Goal: Information Seeking & Learning: Compare options

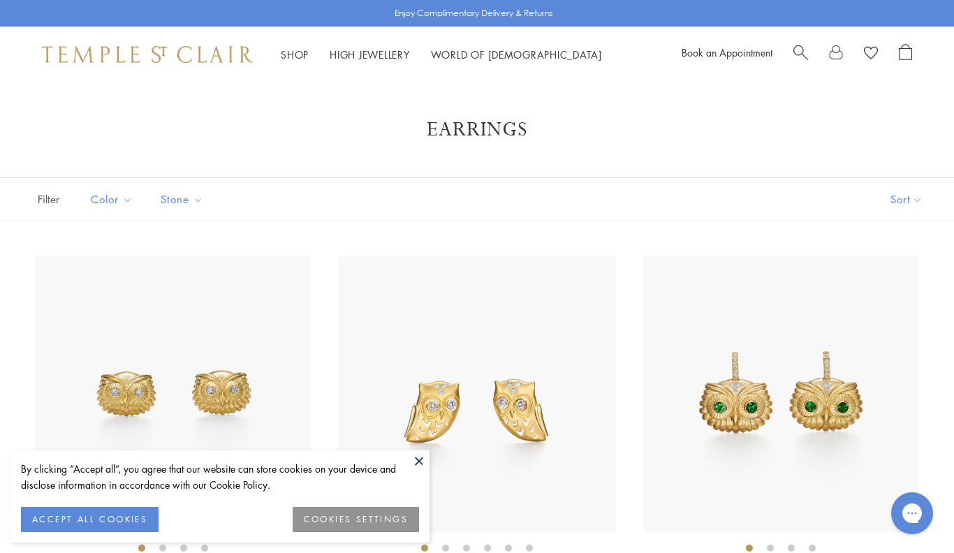
click at [900, 202] on button "Sort" at bounding box center [906, 199] width 95 height 43
click at [907, 195] on button "Sort" at bounding box center [906, 199] width 95 height 43
click at [907, 302] on button "Price, low to high" at bounding box center [883, 298] width 142 height 34
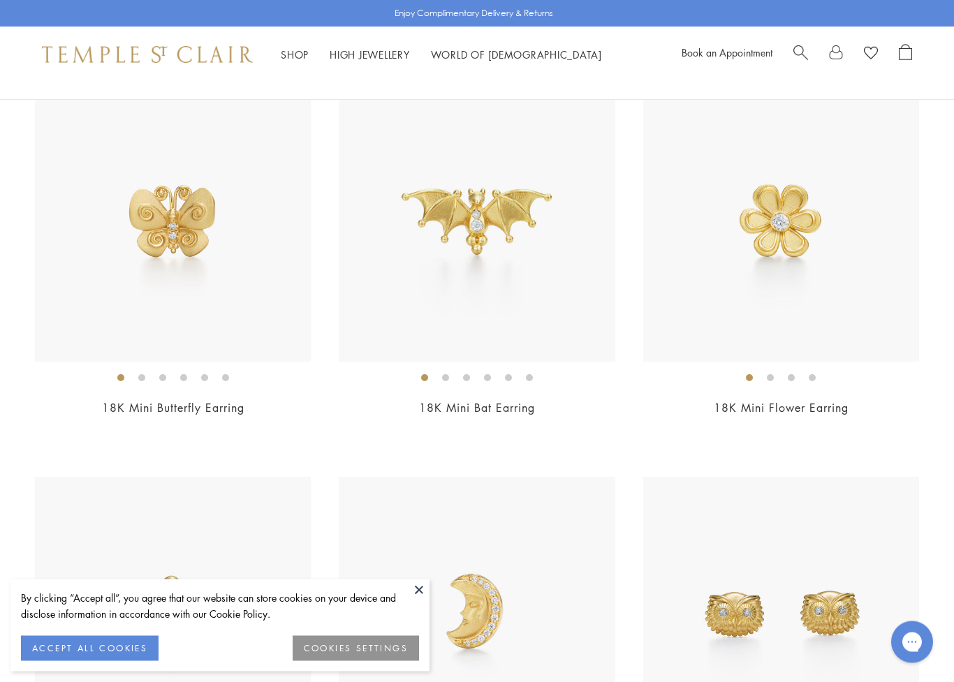
scroll to position [170, 0]
click at [842, 252] on img at bounding box center [781, 224] width 276 height 276
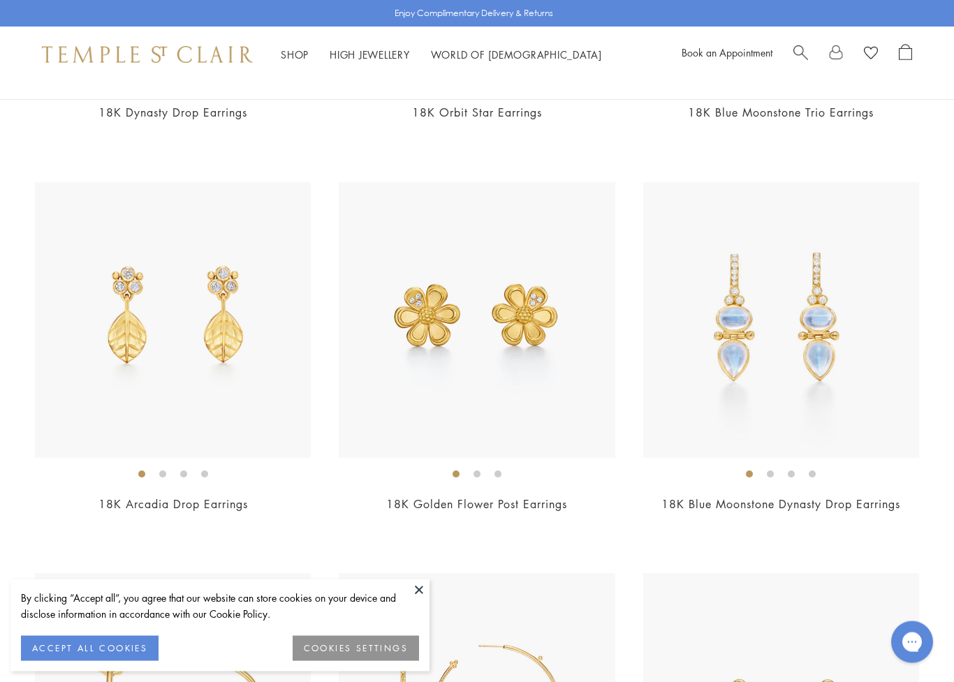
scroll to position [4003, 0]
click at [200, 400] on img at bounding box center [173, 320] width 276 height 276
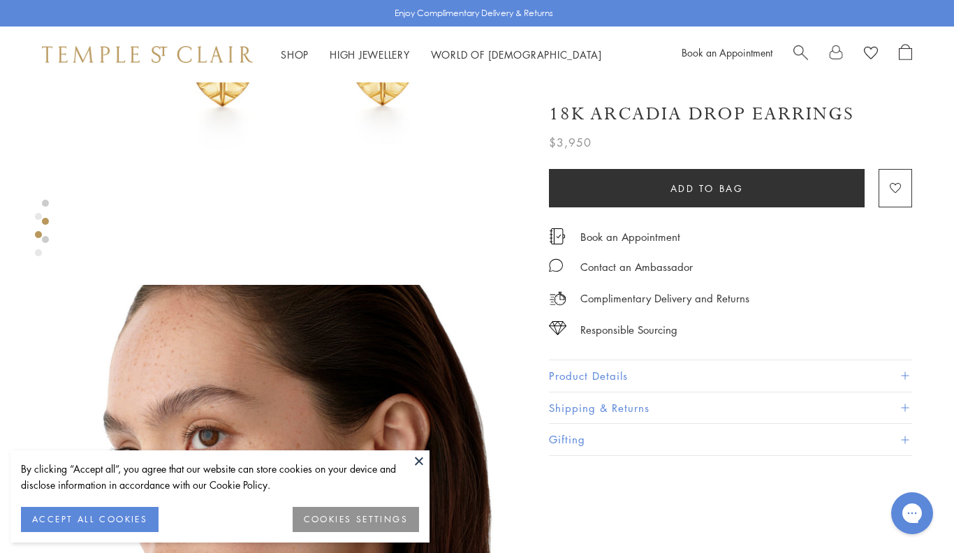
scroll to position [275, 0]
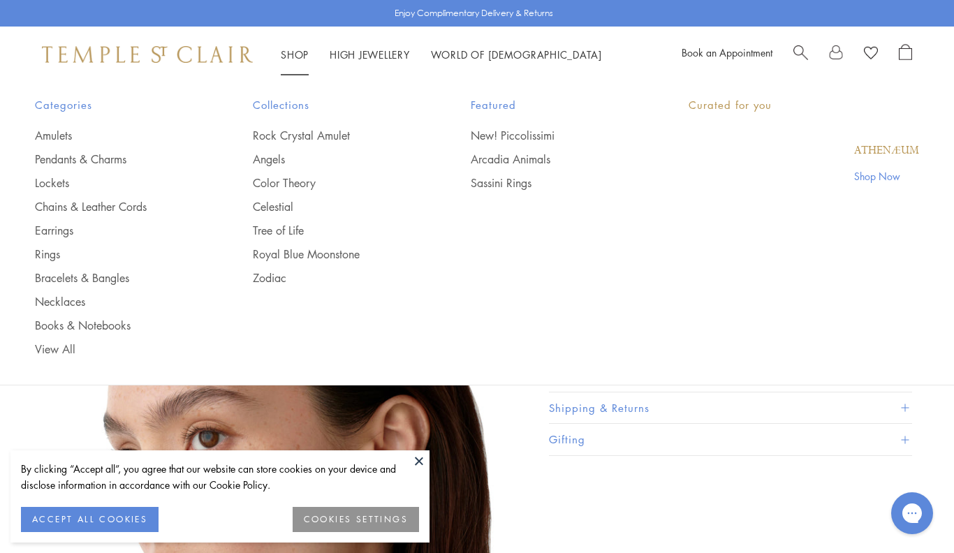
click at [289, 50] on link "Shop Shop" at bounding box center [295, 54] width 28 height 14
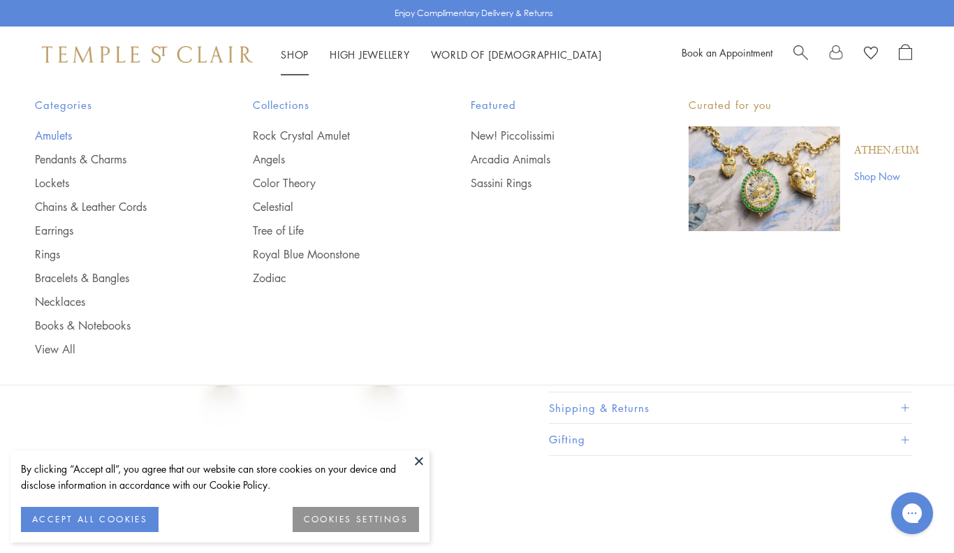
click at [62, 136] on link "Amulets" at bounding box center [116, 135] width 162 height 15
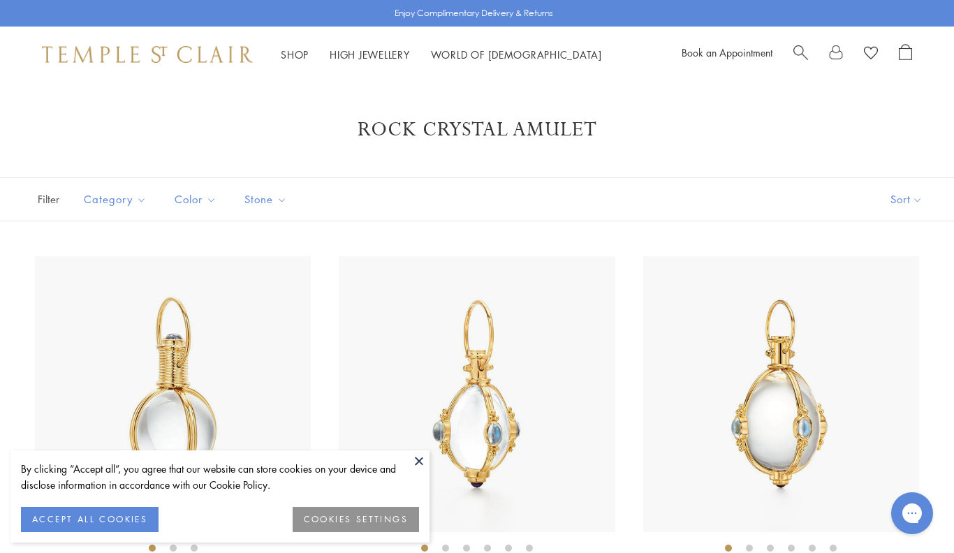
click at [904, 202] on button "Sort" at bounding box center [906, 199] width 95 height 43
click at [907, 196] on button "Sort" at bounding box center [906, 199] width 95 height 43
click at [880, 303] on button "Price, low to high" at bounding box center [883, 298] width 142 height 34
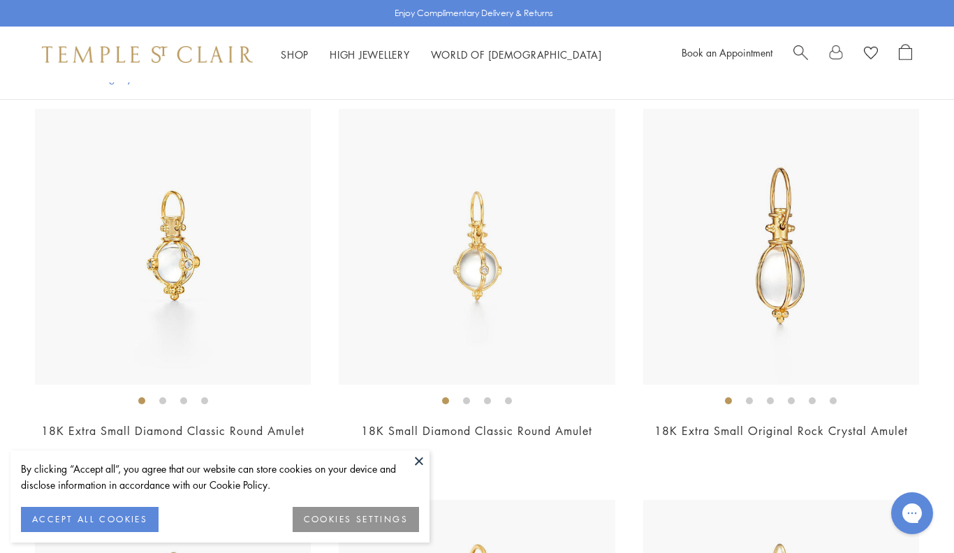
scroll to position [133, 0]
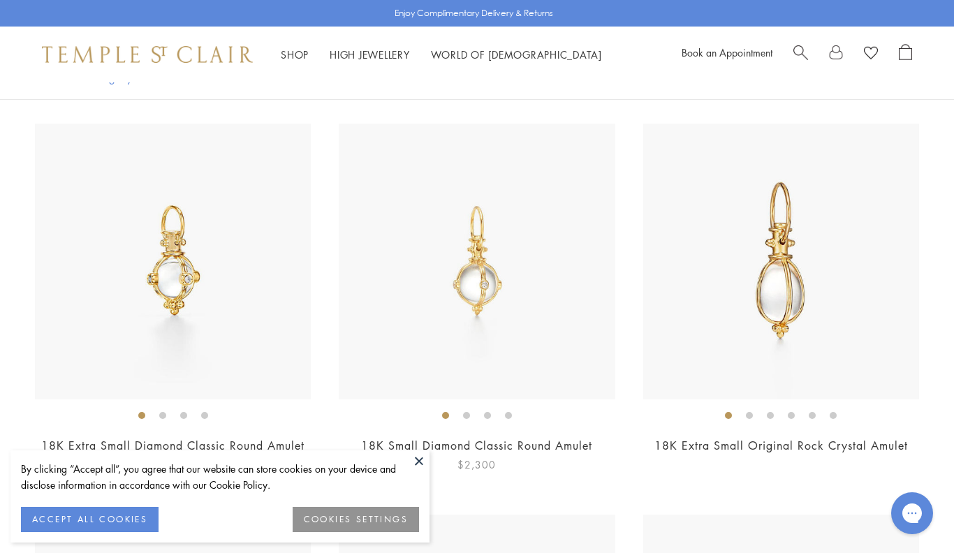
click at [559, 328] on img at bounding box center [477, 262] width 276 height 276
click at [227, 332] on img at bounding box center [173, 262] width 276 height 276
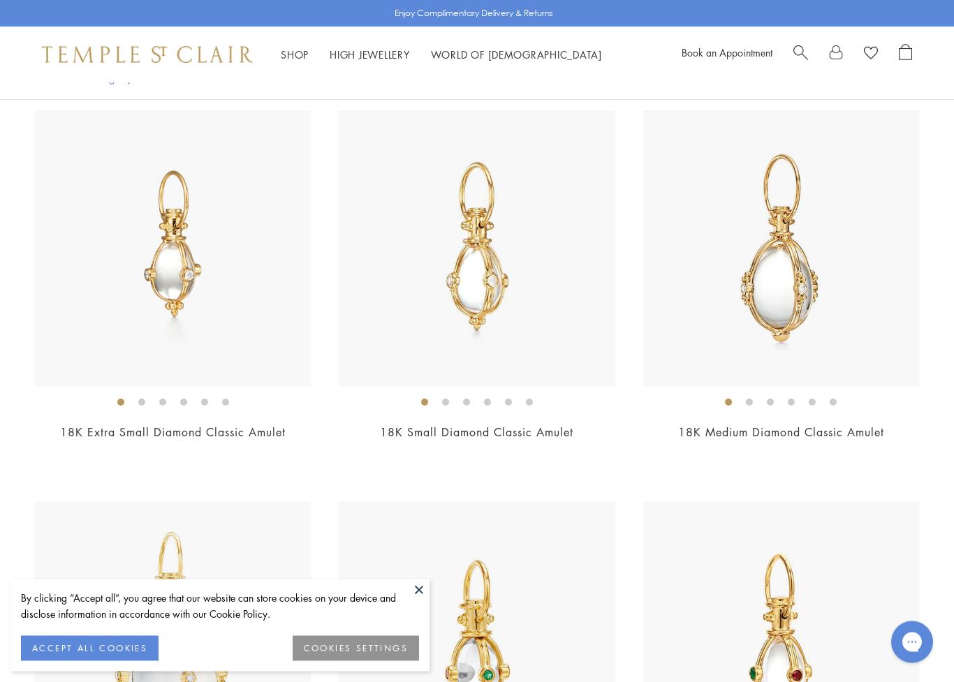
scroll to position [1325, 0]
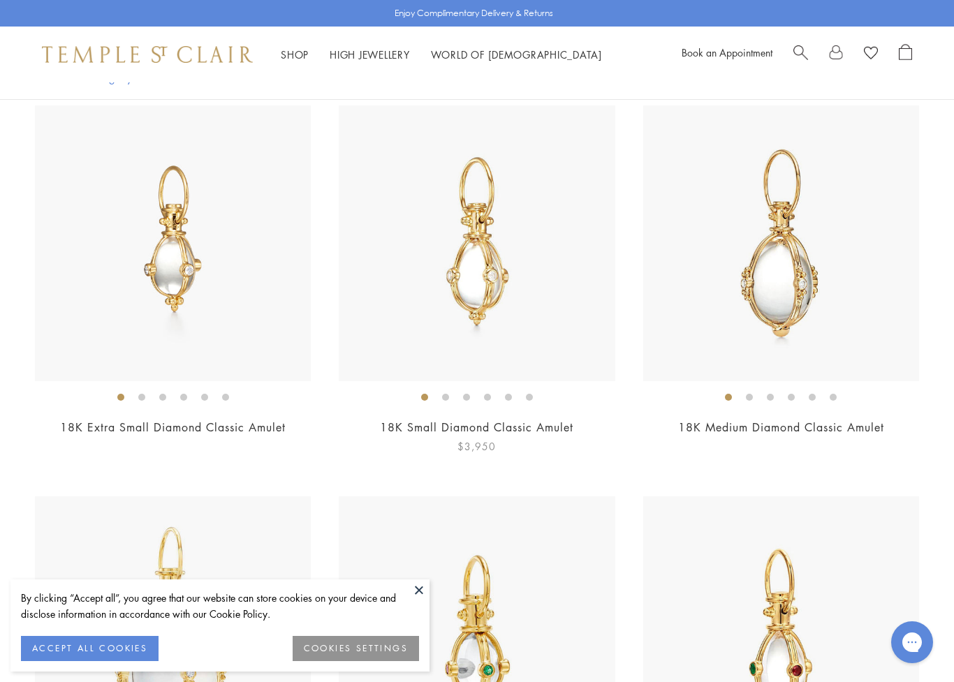
click at [522, 342] on img at bounding box center [477, 243] width 276 height 276
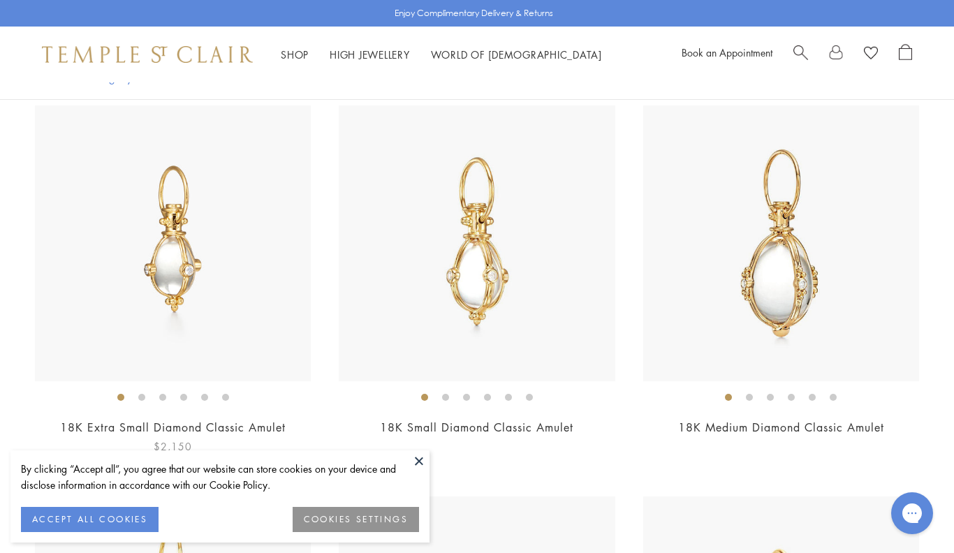
click at [197, 277] on img at bounding box center [173, 243] width 276 height 276
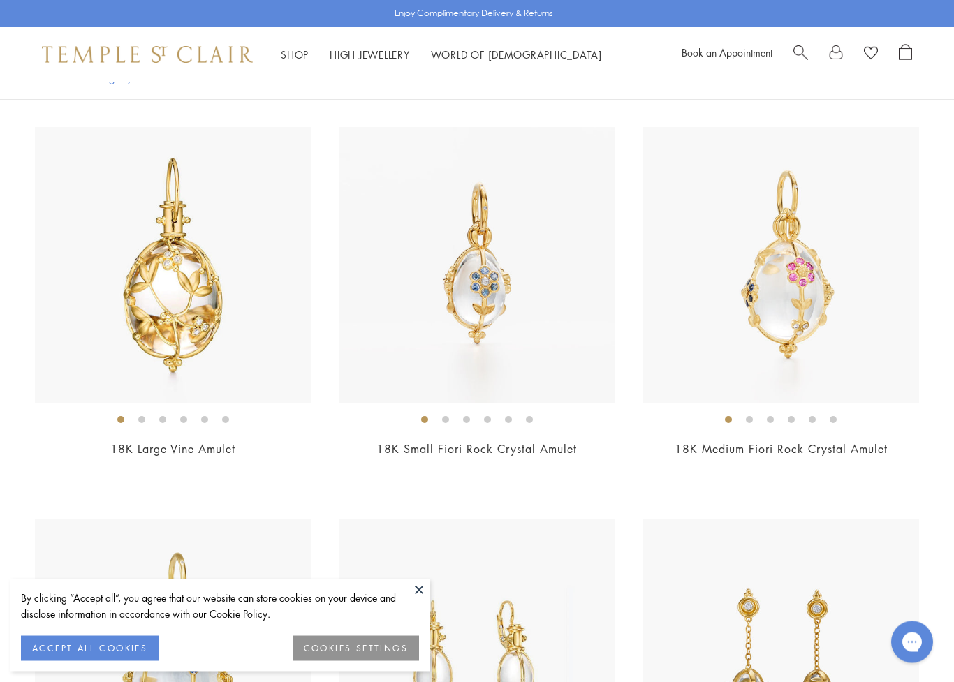
scroll to position [2488, 0]
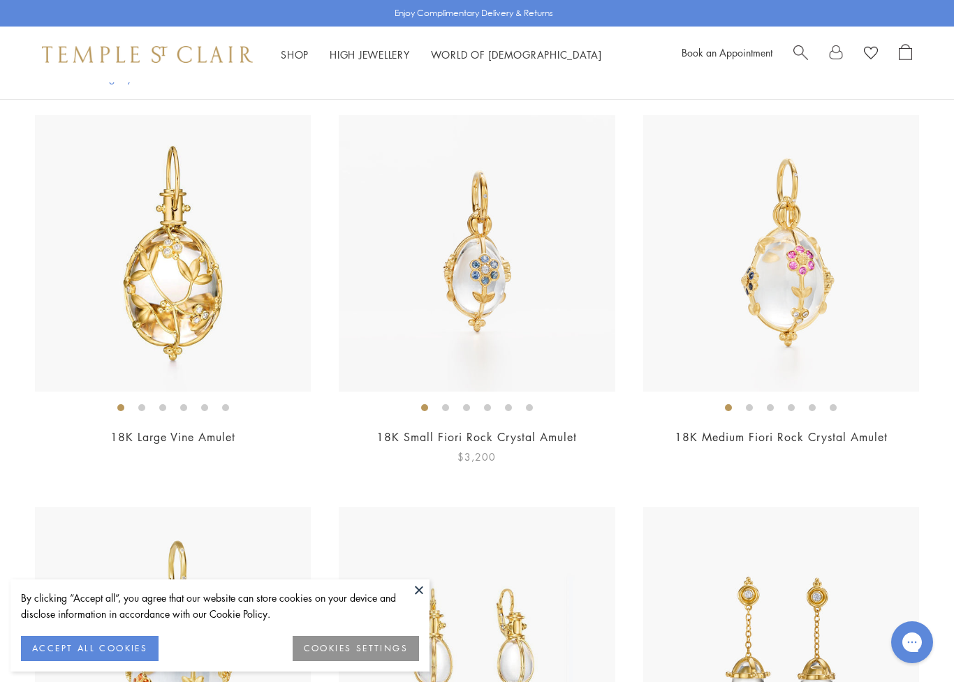
click at [542, 334] on img at bounding box center [477, 253] width 276 height 276
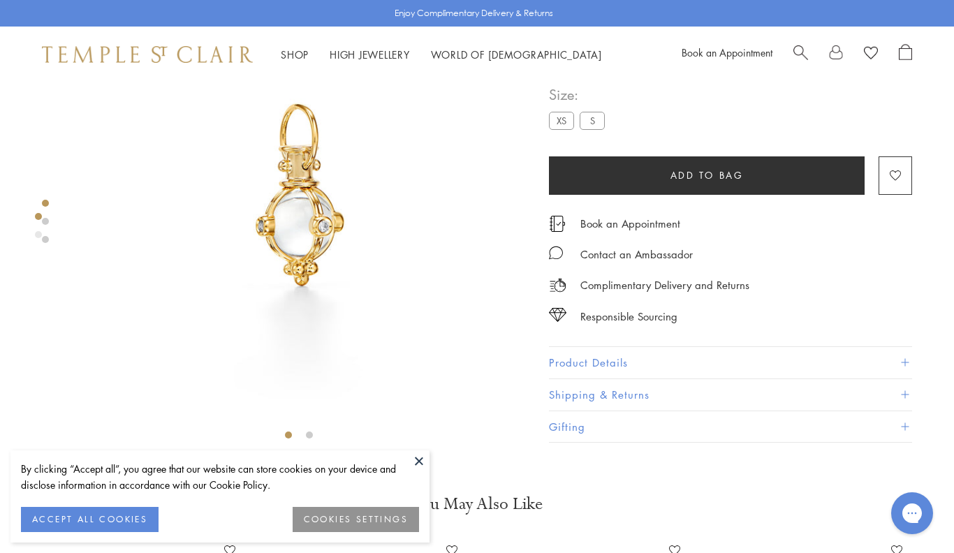
scroll to position [74, 0]
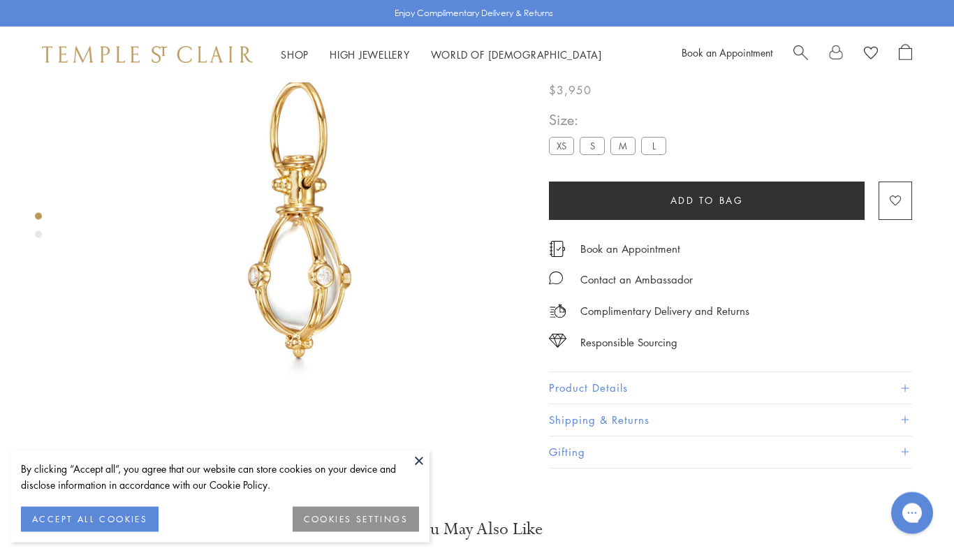
scroll to position [82, 0]
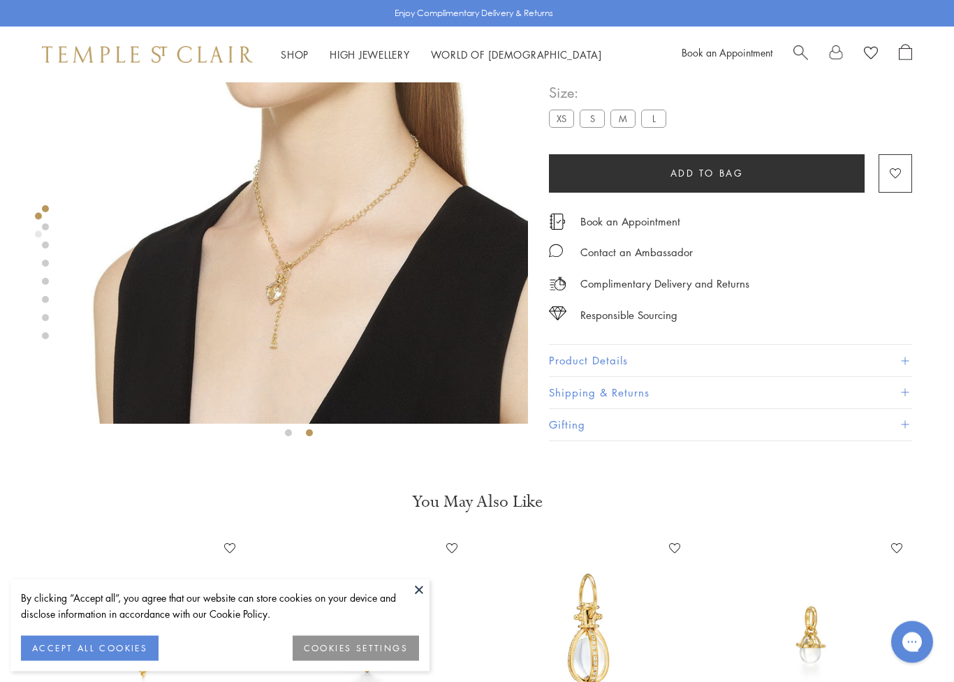
scroll to position [117, 0]
click at [420, 358] on img at bounding box center [299, 195] width 458 height 458
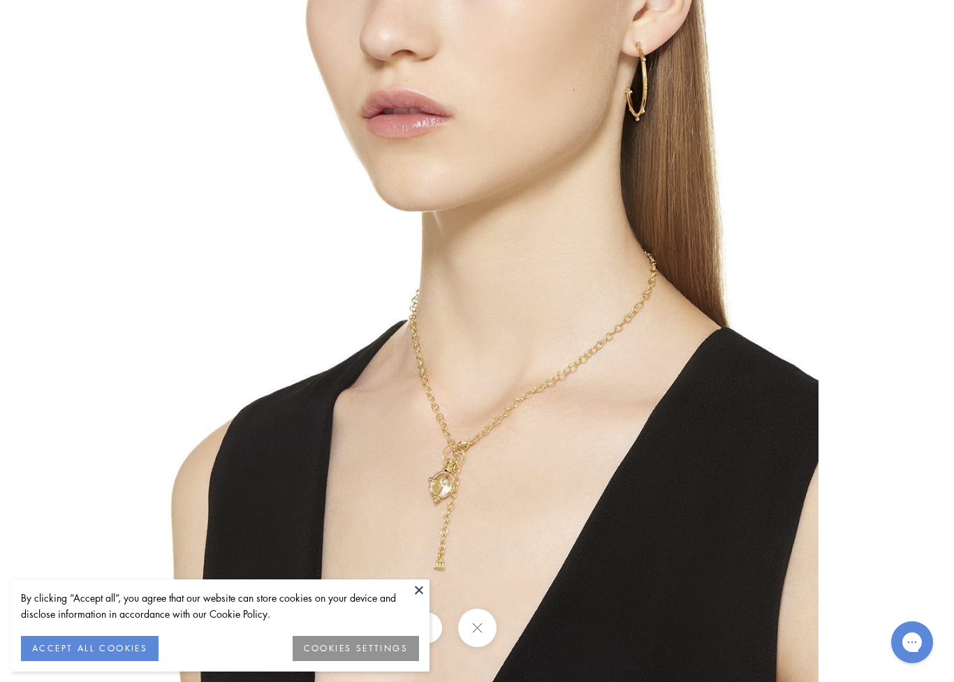
click at [424, 552] on button at bounding box center [419, 590] width 21 height 21
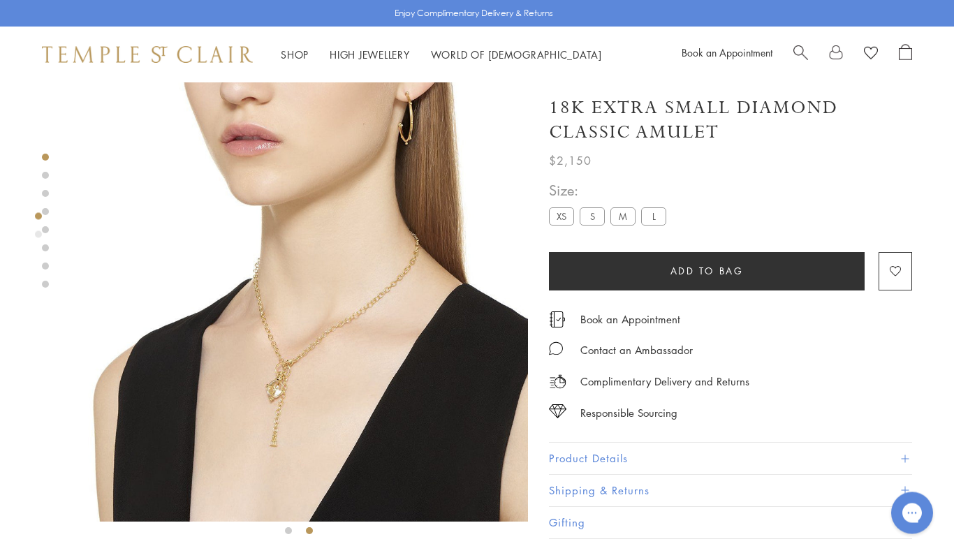
scroll to position [0, 0]
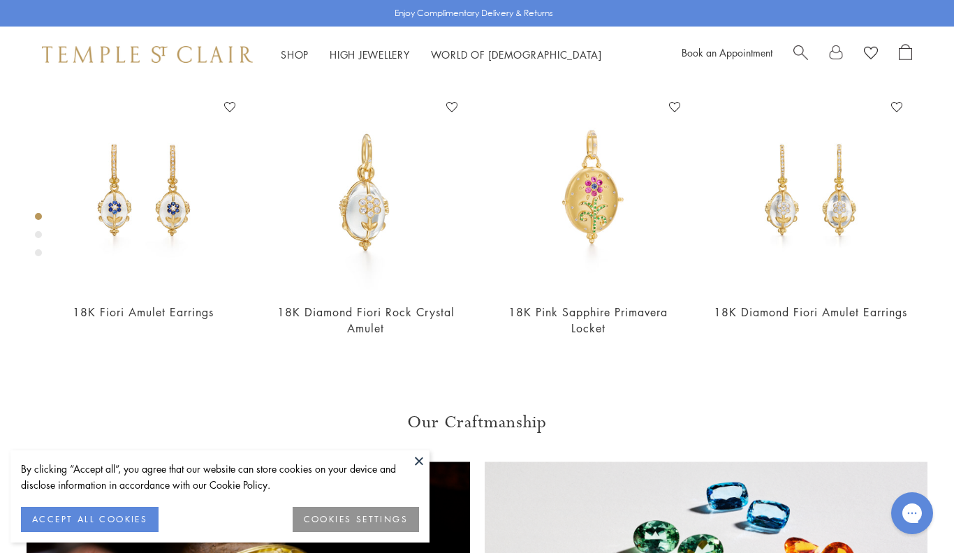
scroll to position [82, 0]
